Goal: Check status: Check status

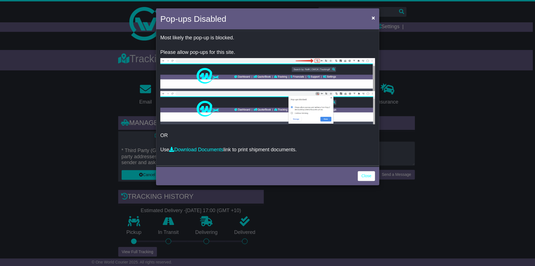
click at [362, 176] on link "Close" at bounding box center [365, 176] width 17 height 10
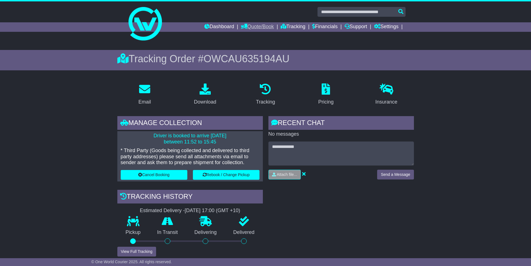
click at [260, 24] on link "Quote/Book" at bounding box center [257, 26] width 33 height 9
click at [254, 35] on link "Domestic" at bounding box center [263, 36] width 44 height 6
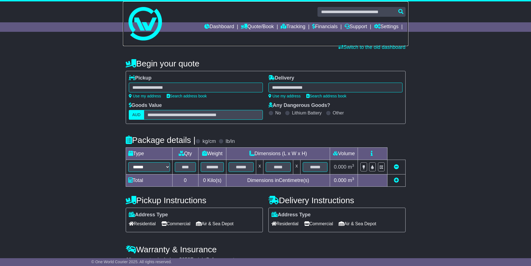
click at [283, 21] on link at bounding box center [265, 23] width 285 height 45
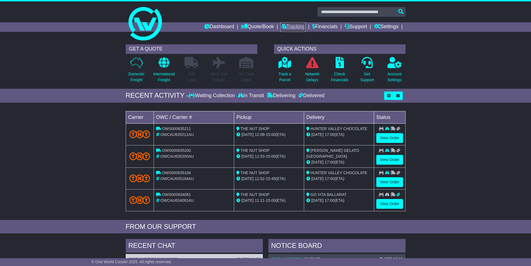
click at [285, 28] on link "Tracking" at bounding box center [293, 26] width 25 height 9
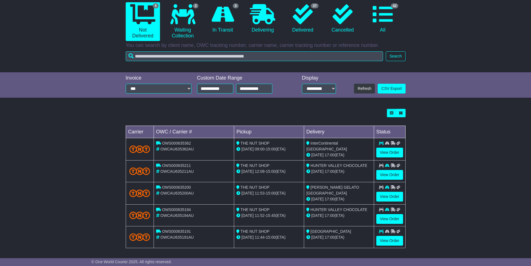
scroll to position [57, 0]
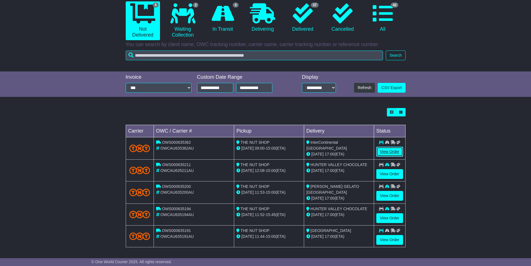
click at [388, 151] on link "View Order" at bounding box center [389, 152] width 27 height 10
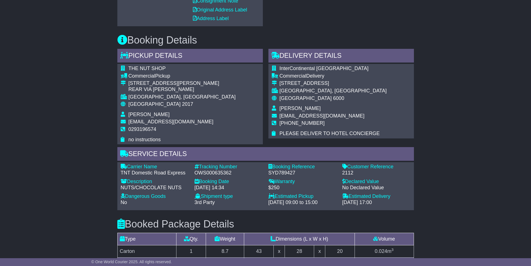
scroll to position [362, 0]
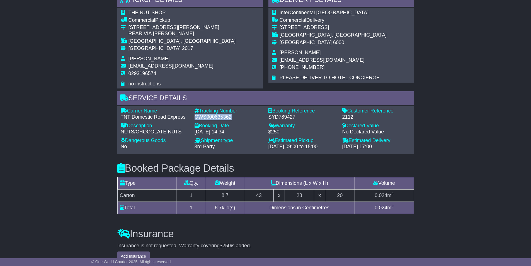
drag, startPoint x: 233, startPoint y: 115, endPoint x: 195, endPoint y: 118, distance: 38.5
click at [195, 118] on div "OWS000635362" at bounding box center [228, 117] width 68 height 6
copy div "OWS000635362"
